Goal: Task Accomplishment & Management: Check status

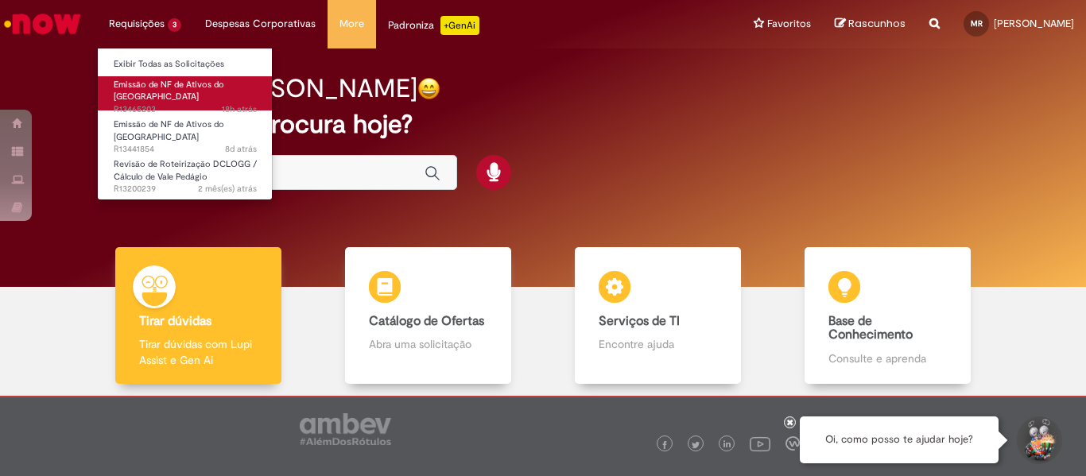
click at [147, 90] on span "Emissão de NF de Ativos do [GEOGRAPHIC_DATA]" at bounding box center [169, 91] width 110 height 25
click at [147, 90] on span "Emissão de NF de Ativos do ASVD" at bounding box center [169, 91] width 110 height 25
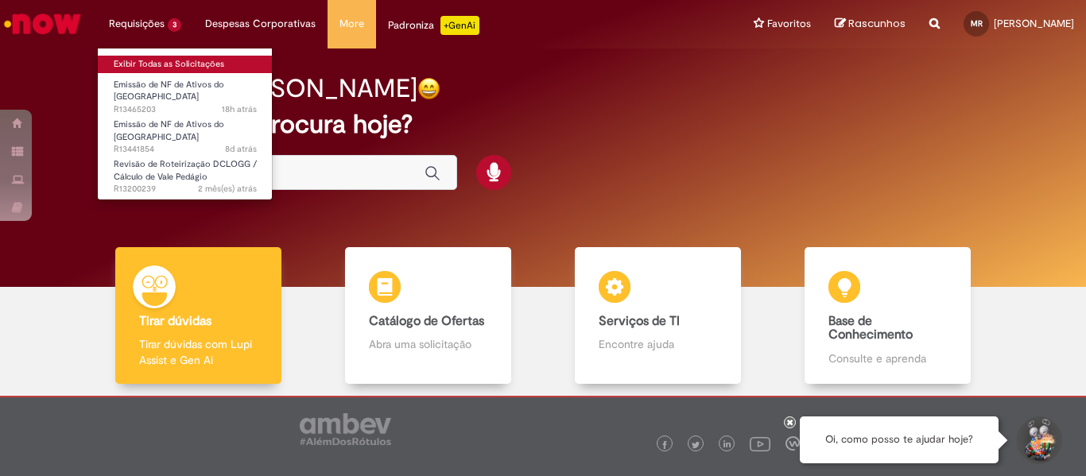
click at [149, 68] on link "Exibir Todas as Solicitações" at bounding box center [185, 64] width 175 height 17
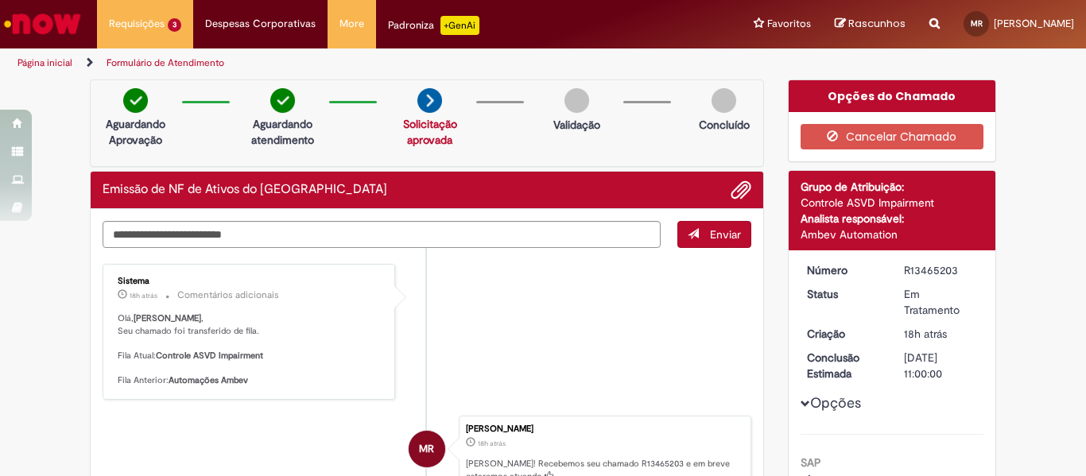
click at [279, 356] on p "Olá, Miguel , Seu chamado foi transferido de fila. Fila Atual: Controle ASVD Im…" at bounding box center [250, 349] width 265 height 75
